Goal: Task Accomplishment & Management: Use online tool/utility

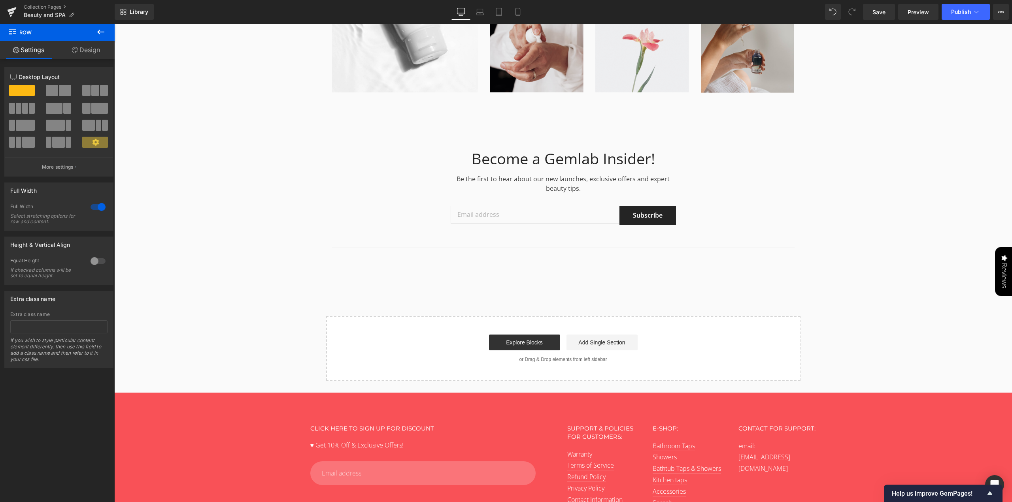
scroll to position [4350, 0]
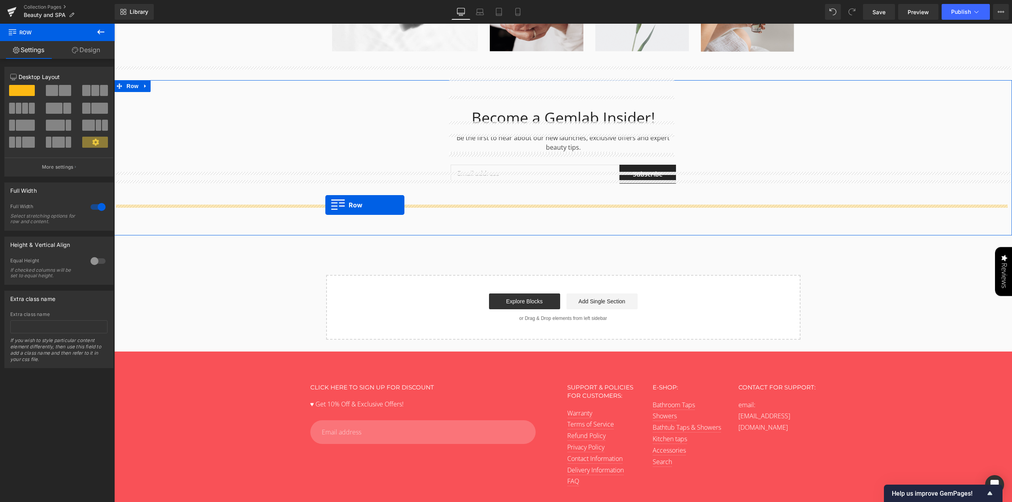
drag, startPoint x: 329, startPoint y: 129, endPoint x: 325, endPoint y: 205, distance: 76.4
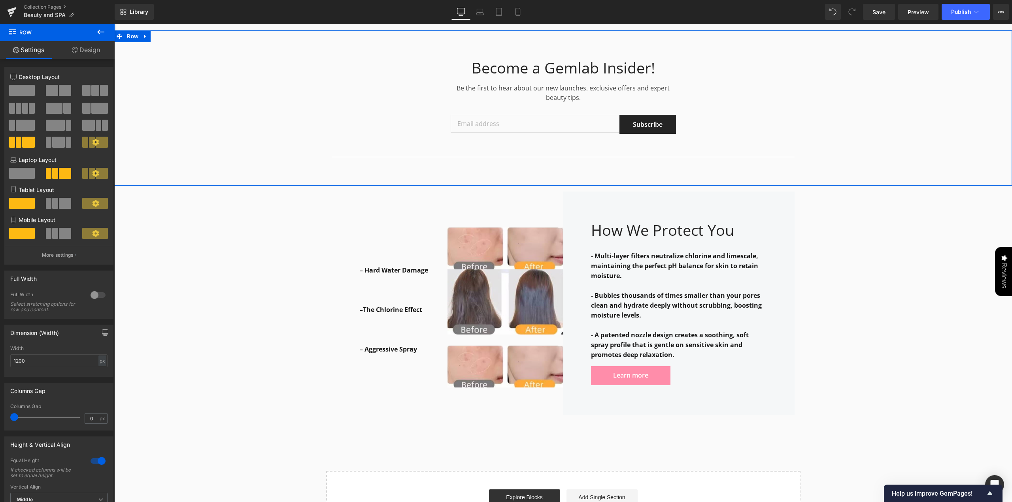
scroll to position [4239, 0]
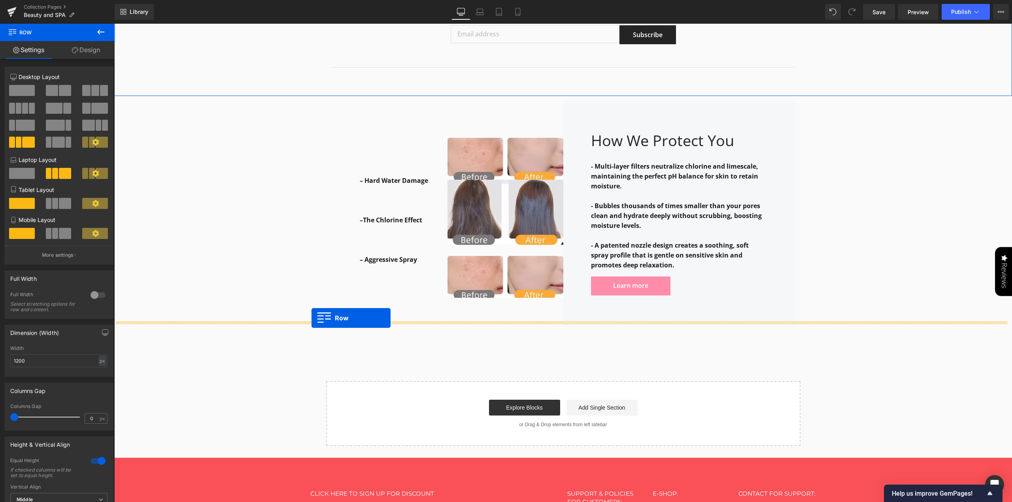
drag, startPoint x: 328, startPoint y: 152, endPoint x: 311, endPoint y: 318, distance: 166.9
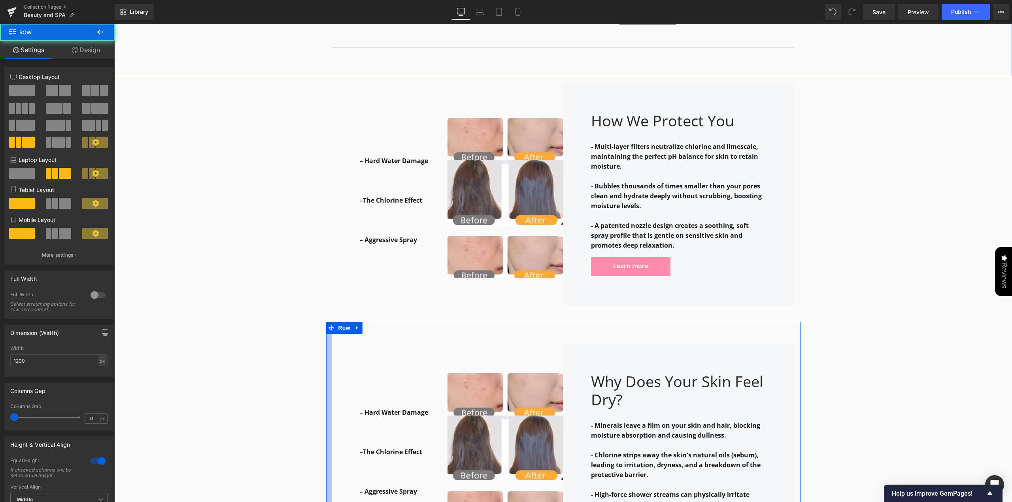
scroll to position [4220, 0]
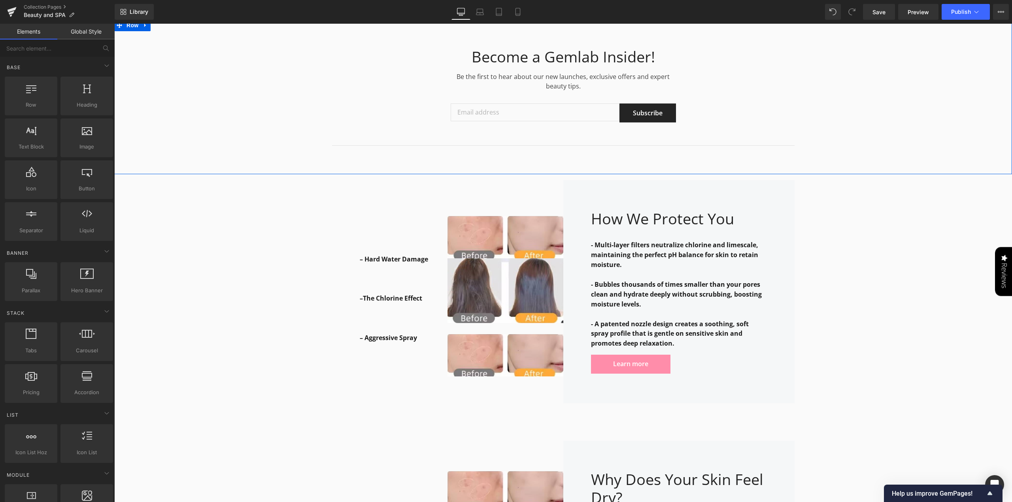
scroll to position [4141, 0]
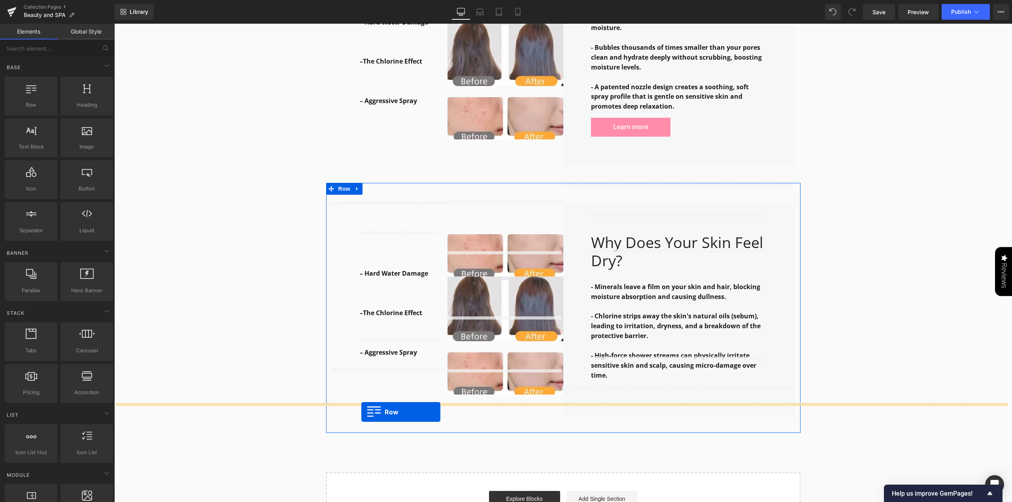
drag, startPoint x: 327, startPoint y: 99, endPoint x: 361, endPoint y: 412, distance: 314.9
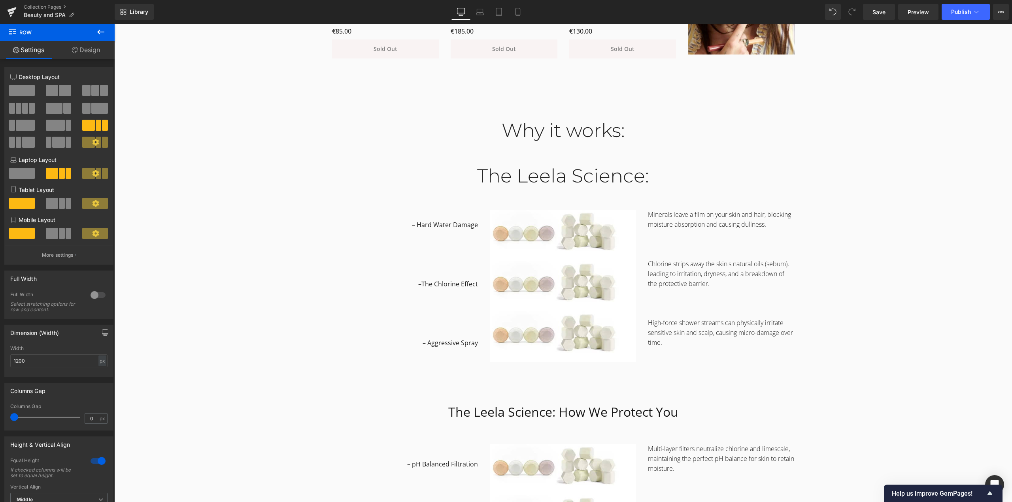
scroll to position [761, 0]
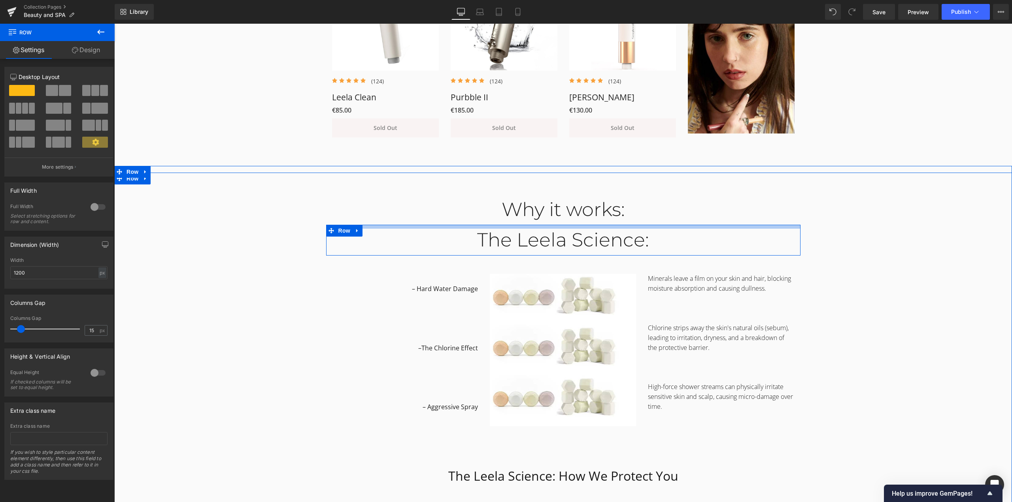
drag, startPoint x: 521, startPoint y: 236, endPoint x: 522, endPoint y: 221, distance: 15.0
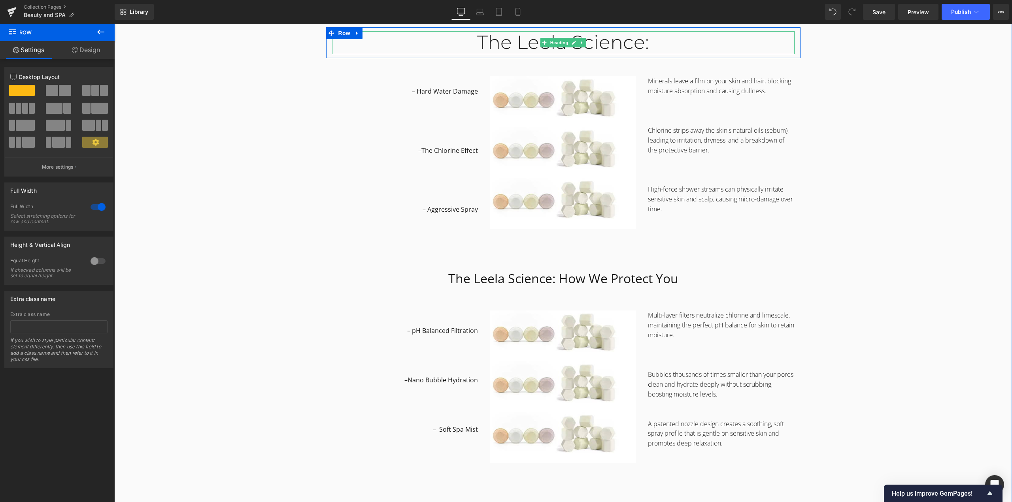
scroll to position [880, 0]
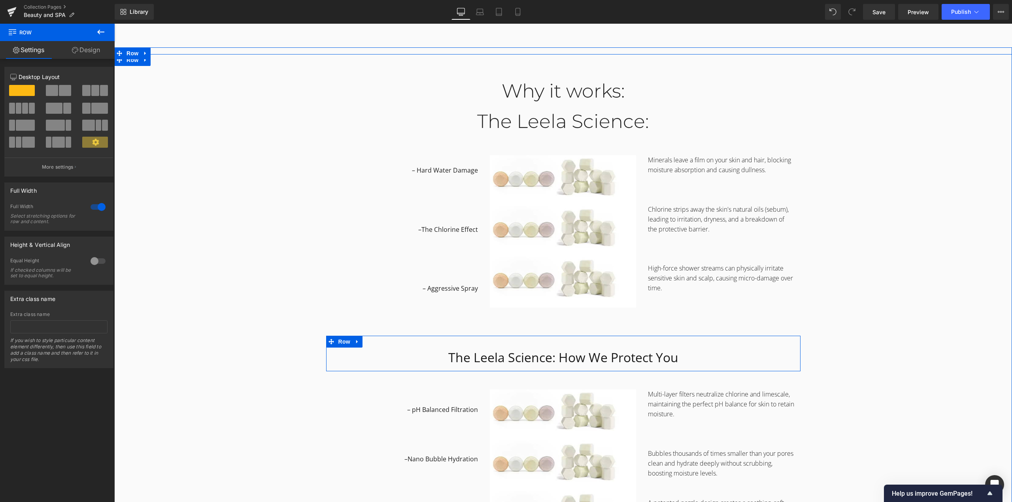
click at [355, 341] on icon at bounding box center [358, 342] width 6 height 6
click at [366, 343] on icon at bounding box center [368, 342] width 6 height 6
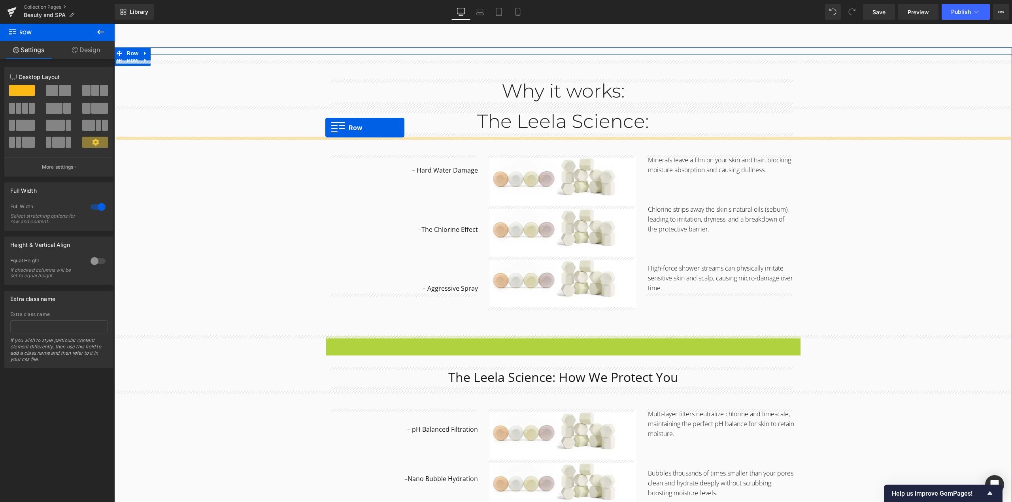
drag, startPoint x: 325, startPoint y: 343, endPoint x: 325, endPoint y: 128, distance: 215.0
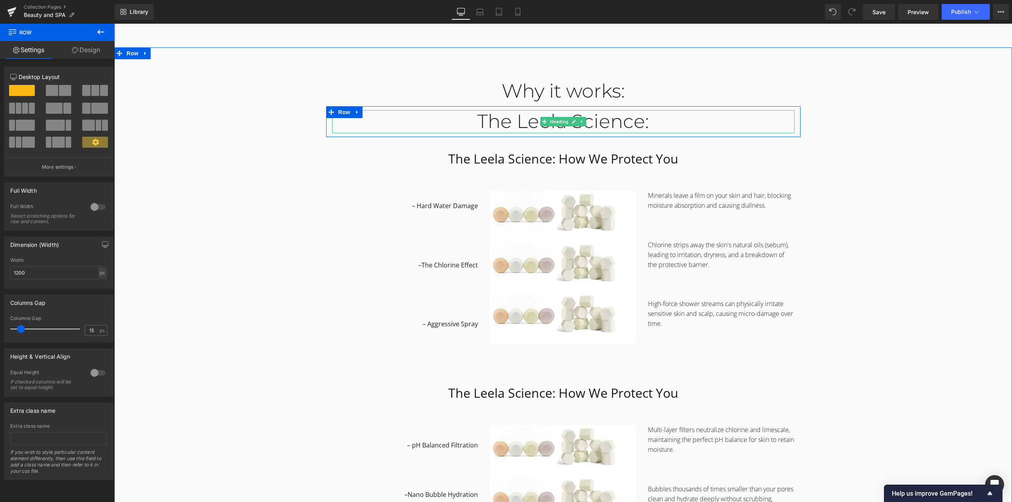
click at [615, 126] on div "The Leela Science:" at bounding box center [563, 121] width 462 height 23
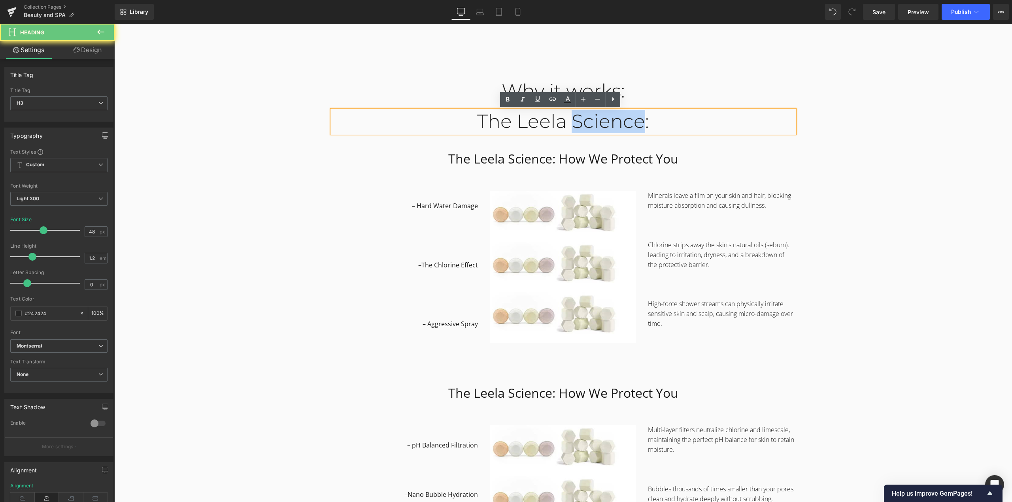
click at [615, 126] on div "The Leela Science:" at bounding box center [563, 121] width 462 height 23
click at [817, 151] on div "Why it works: Heading Row 48px The Leela Science: Heading Row The Leela Science…" at bounding box center [563, 476] width 898 height 830
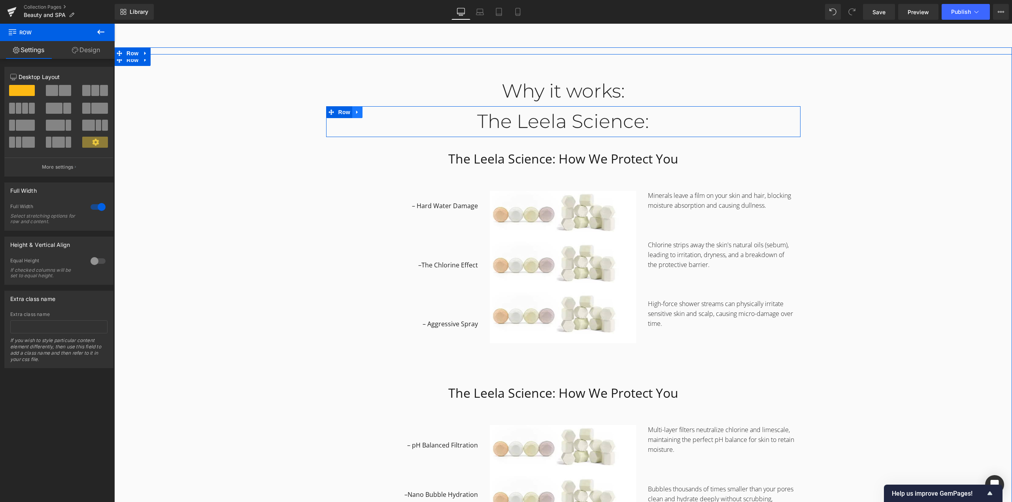
click at [355, 112] on icon at bounding box center [358, 112] width 6 height 6
click at [375, 113] on icon at bounding box center [378, 112] width 6 height 6
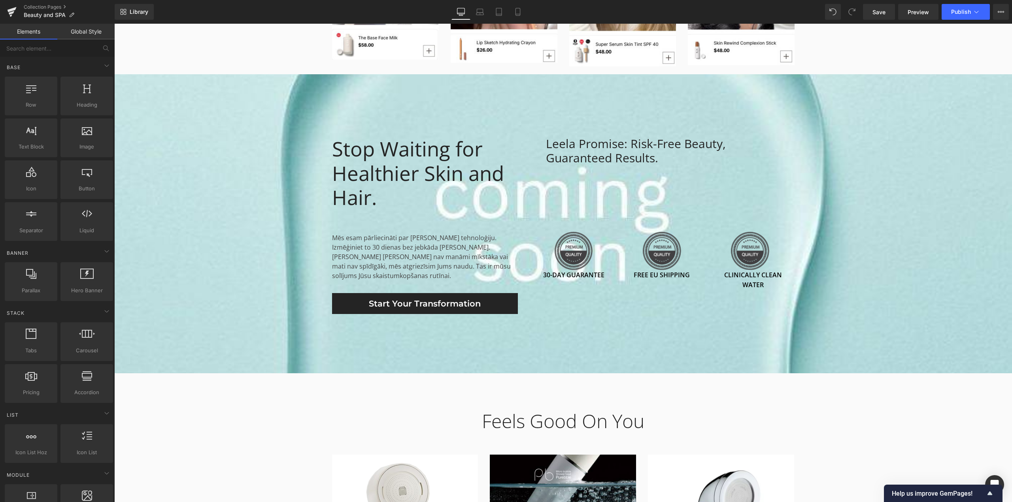
scroll to position [1581, 0]
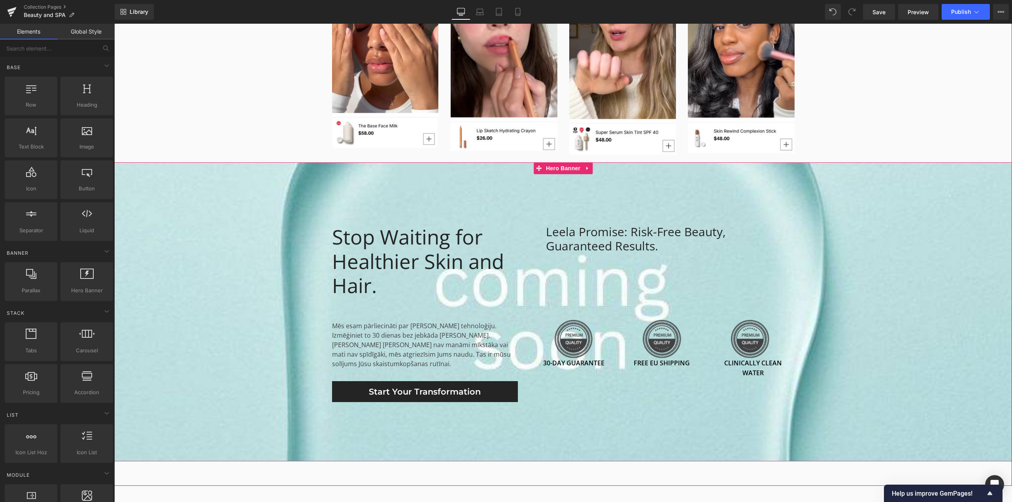
click at [244, 268] on span "Stop Waiting for Healthier Skin and Hair. Heading Mēs esam pārliecināti par [PE…" at bounding box center [563, 312] width 898 height 181
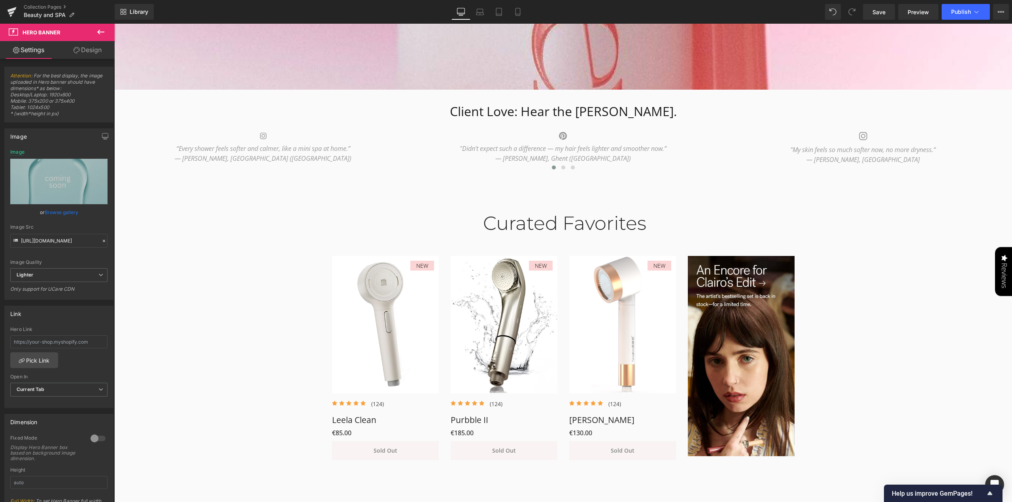
scroll to position [395, 0]
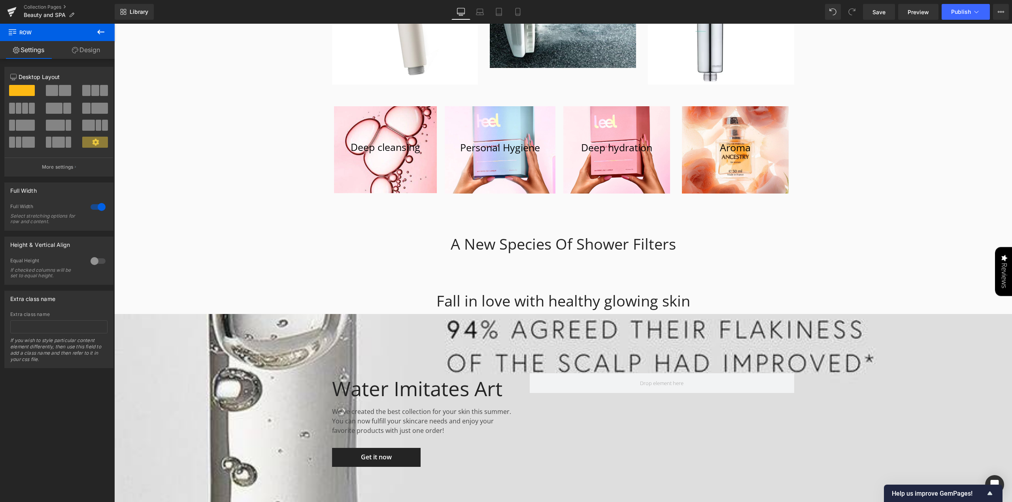
scroll to position [2213, 0]
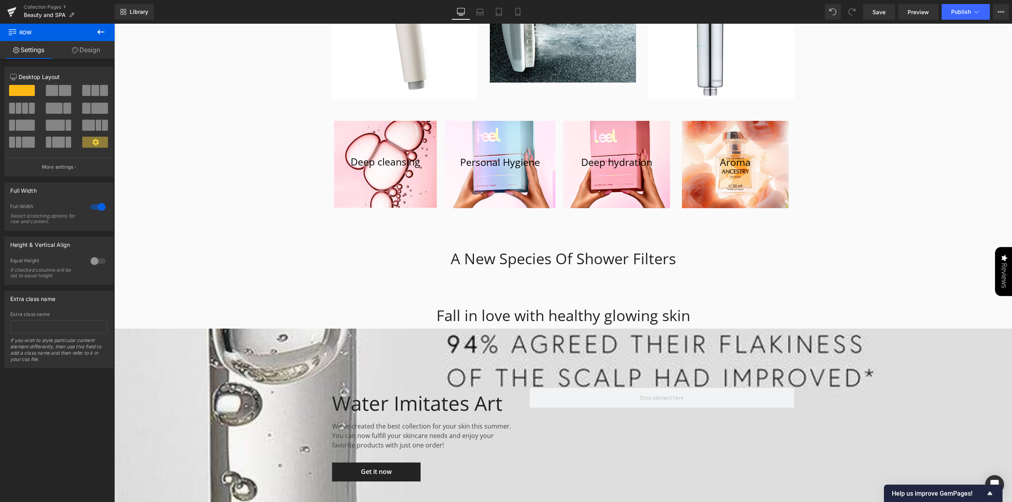
click at [845, 128] on div "Leela — Beauty in Every Drop Heading Atvadieties no hlora. Iepazīstieties ar sa…" at bounding box center [563, 279] width 898 height 4825
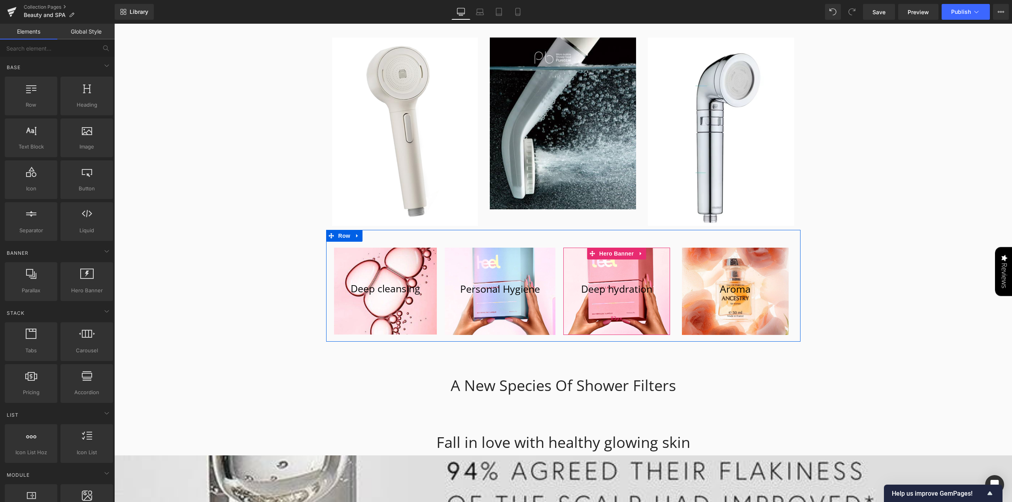
scroll to position [2245, 0]
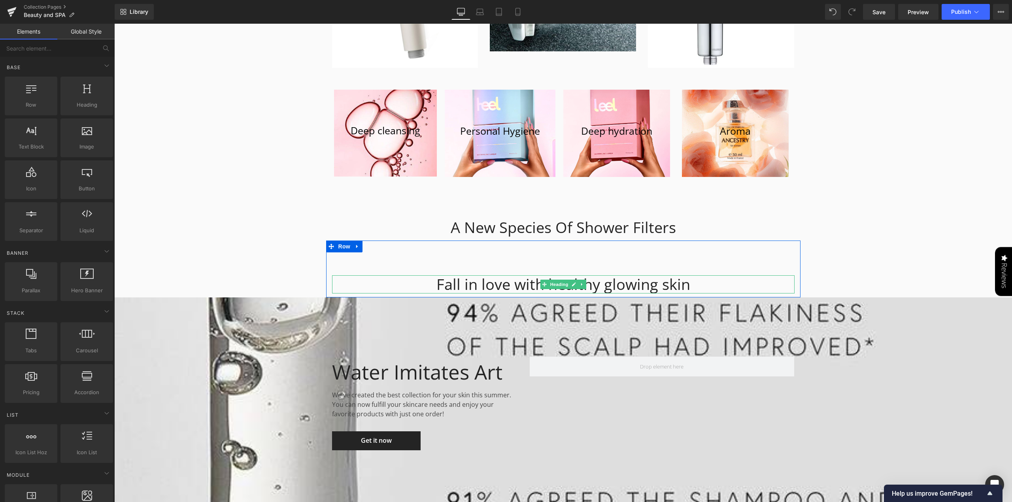
click at [655, 275] on div "Fall in love with healthy glowing skin" at bounding box center [563, 284] width 462 height 18
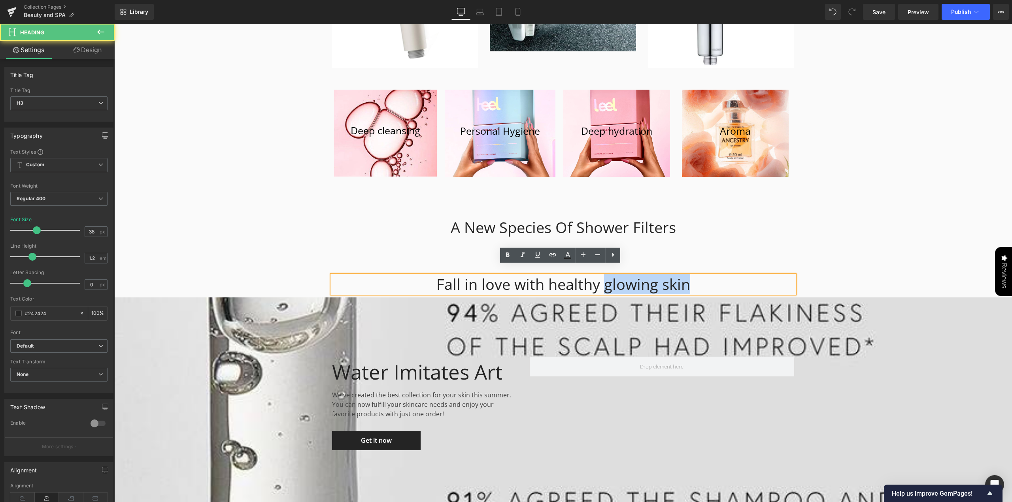
drag, startPoint x: 601, startPoint y: 274, endPoint x: 726, endPoint y: 276, distance: 125.7
click at [726, 276] on div "Fall in love with healthy glowing skin" at bounding box center [563, 284] width 462 height 18
click at [654, 275] on div "Fall in love with healthy glowing skin" at bounding box center [563, 284] width 462 height 18
drag, startPoint x: 655, startPoint y: 273, endPoint x: 593, endPoint y: 277, distance: 61.4
click at [593, 277] on div "Fall in love with healthy glowing skin" at bounding box center [563, 284] width 462 height 18
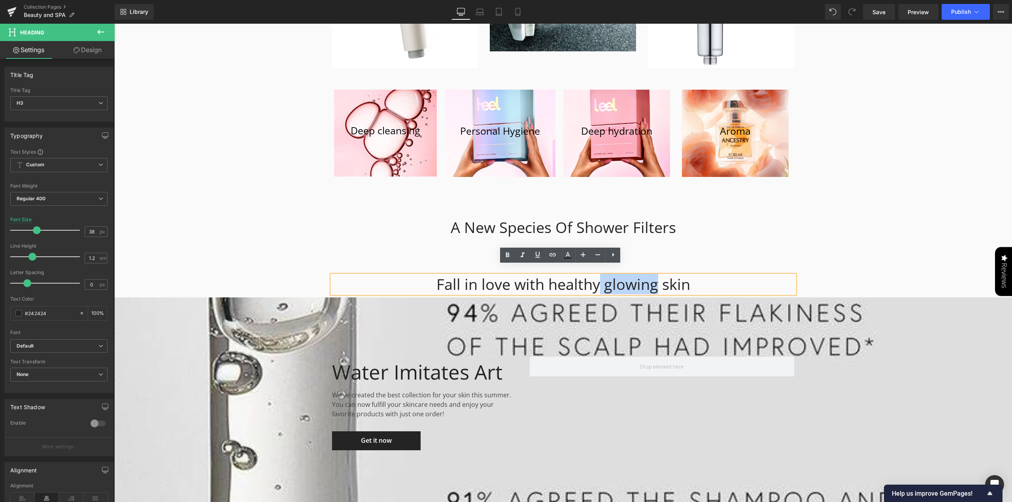
click at [635, 279] on div "Fall in love with healthy glowing skin" at bounding box center [563, 284] width 462 height 18
drag, startPoint x: 632, startPoint y: 277, endPoint x: 601, endPoint y: 275, distance: 31.7
click at [601, 275] on div "Fall in love with healthy glowing skin" at bounding box center [563, 284] width 462 height 18
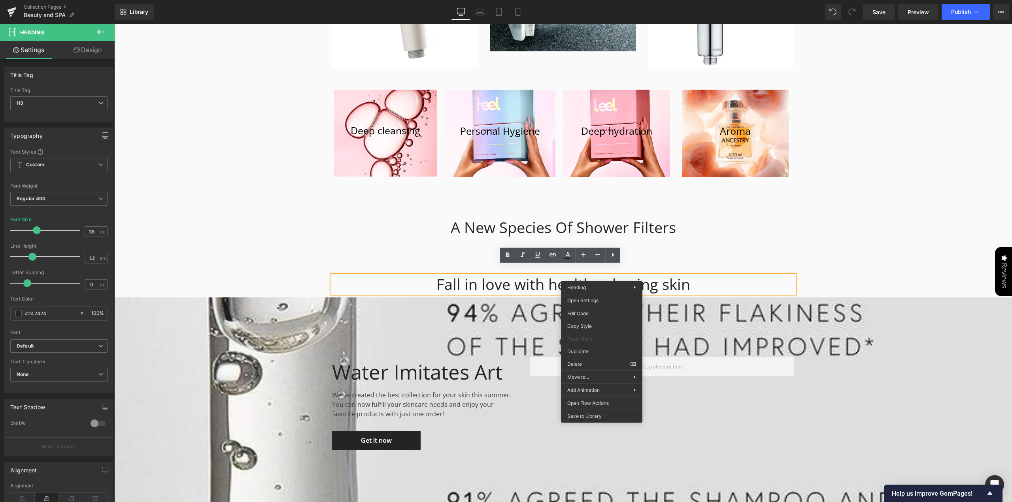
click at [681, 277] on div "Fall in love with healthy glowing skin" at bounding box center [563, 284] width 462 height 18
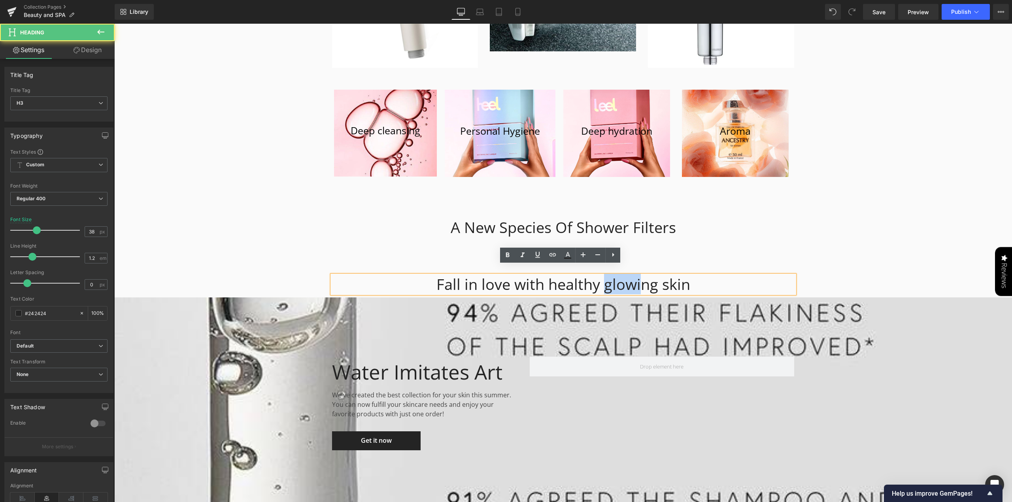
drag, startPoint x: 635, startPoint y: 276, endPoint x: 600, endPoint y: 277, distance: 35.2
click at [600, 277] on div "Fall in love with healthy glowing skin" at bounding box center [563, 284] width 462 height 18
copy div "glowi"
